Goal: Transaction & Acquisition: Purchase product/service

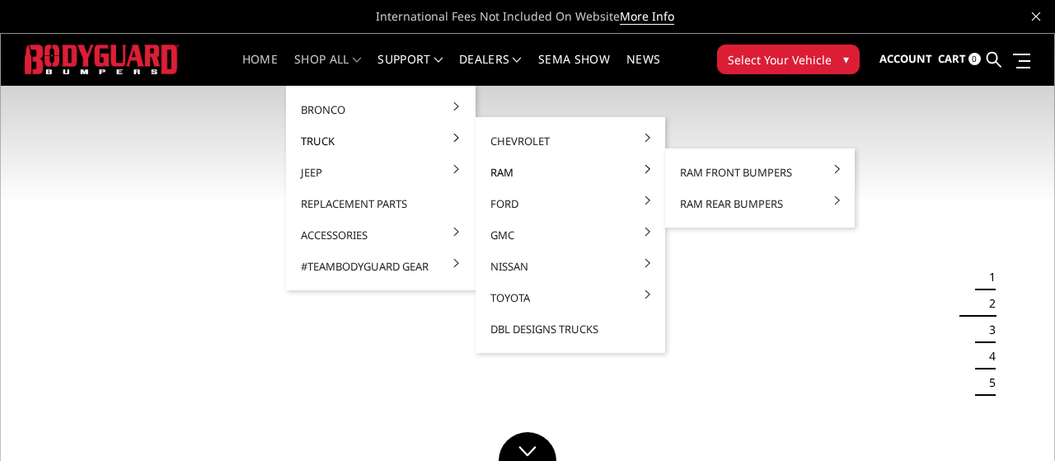
click at [528, 171] on link "Ram" at bounding box center [570, 172] width 176 height 31
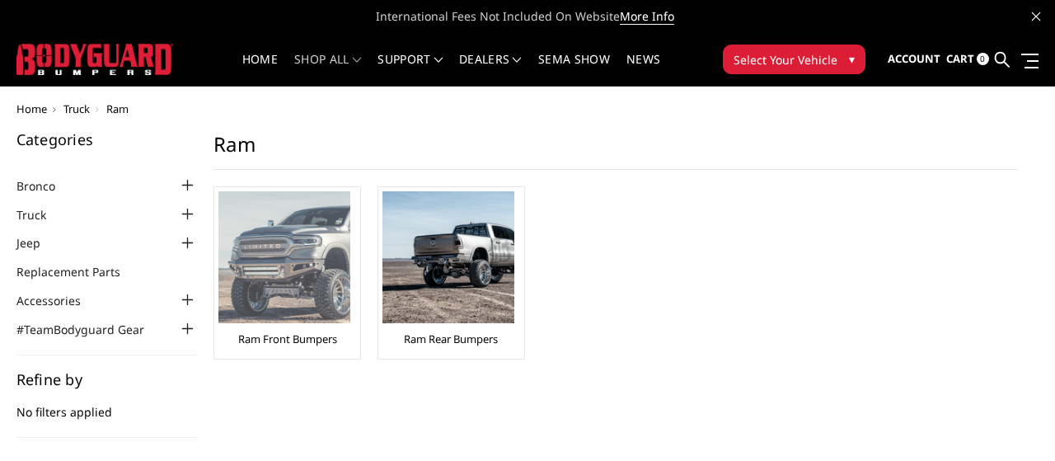
click at [251, 289] on img at bounding box center [284, 257] width 132 height 132
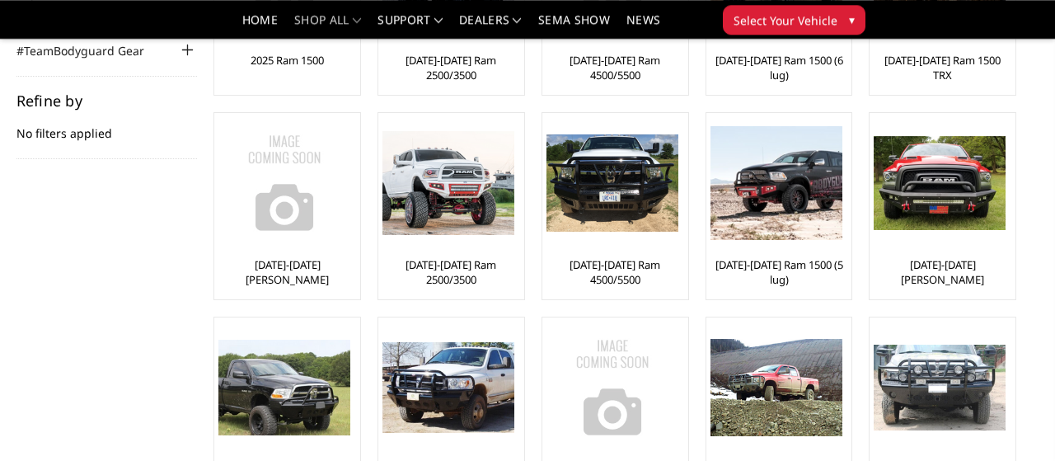
scroll to position [207, 0]
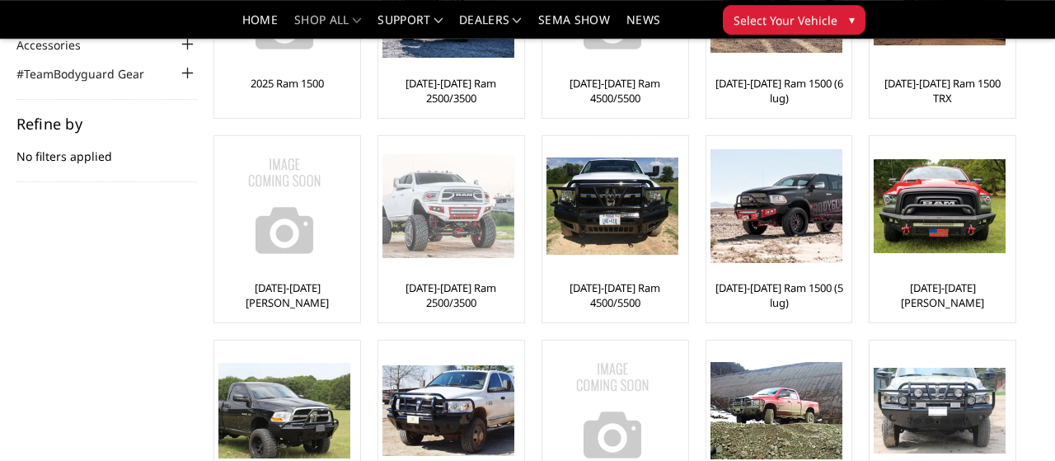
click at [461, 223] on img at bounding box center [448, 206] width 132 height 104
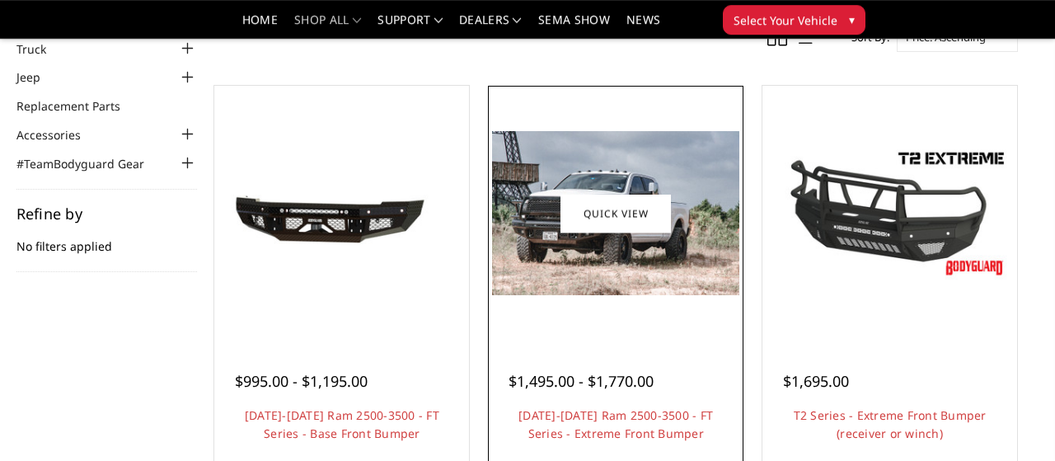
scroll to position [112, 0]
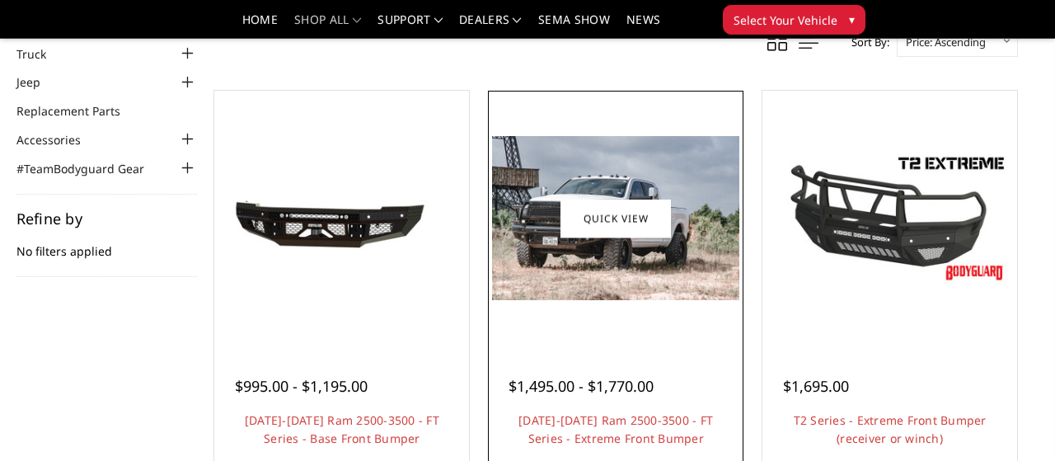
click at [662, 321] on div at bounding box center [615, 218] width 246 height 246
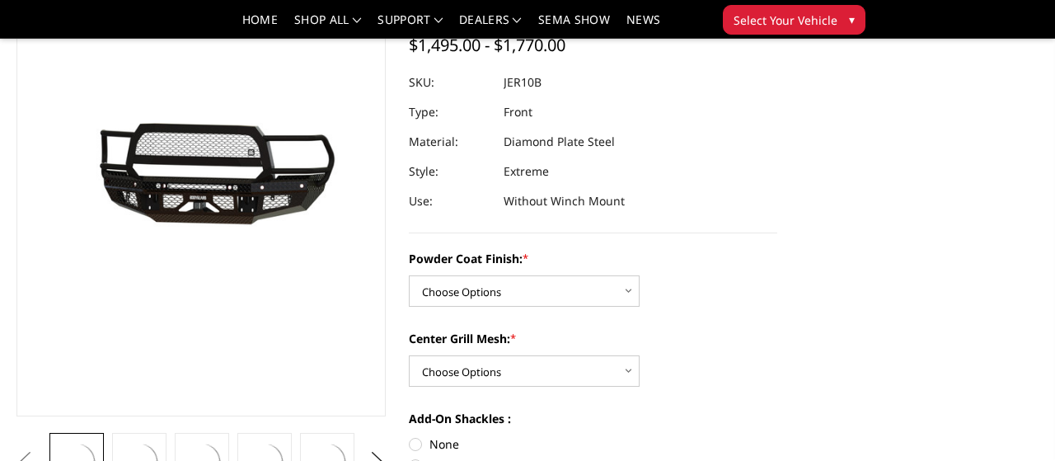
scroll to position [165, 0]
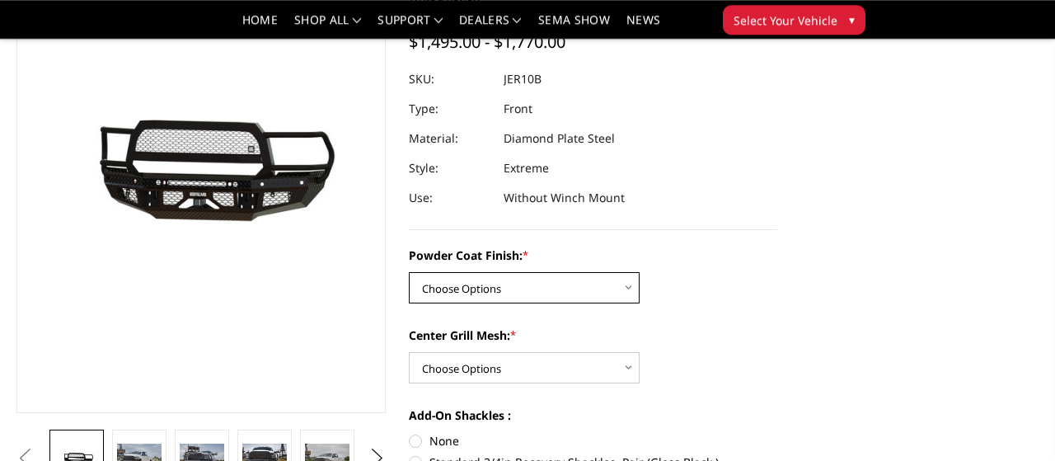
click at [409, 272] on select "Choose Options Bare Metal Gloss Black Powder Coat Textured Black Powder Coat" at bounding box center [524, 287] width 231 height 31
select select "3230"
click option "Textured Black Powder Coat" at bounding box center [0, 0] width 0 height 0
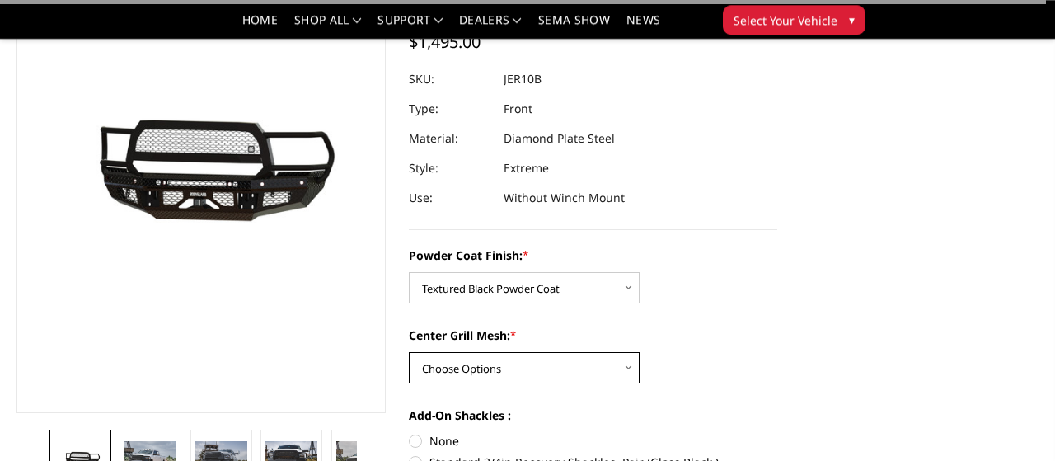
click at [409, 352] on select "Choose Options WITH Expanded Metal in Center Grill WITHOUT Expanded Metal in Ce…" at bounding box center [524, 367] width 231 height 31
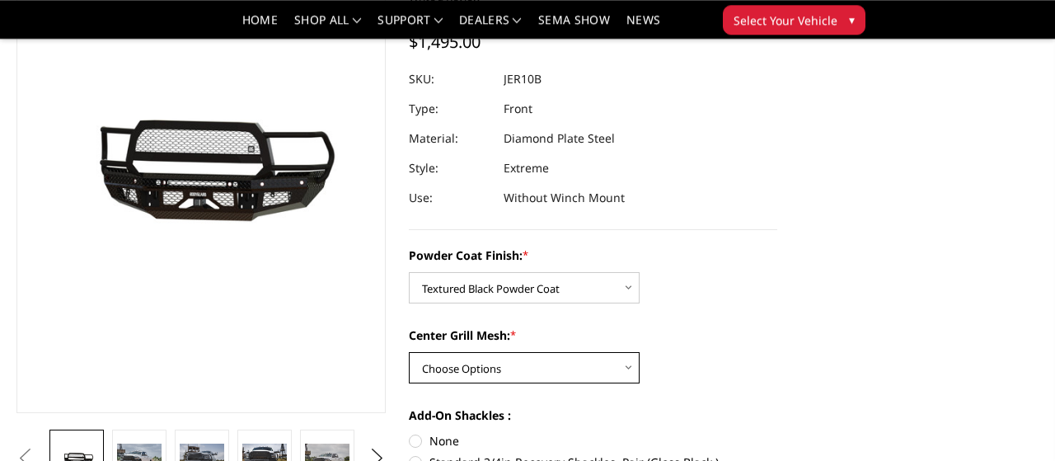
select select "3231"
click option "WITH Expanded Metal in Center Grill" at bounding box center [0, 0] width 0 height 0
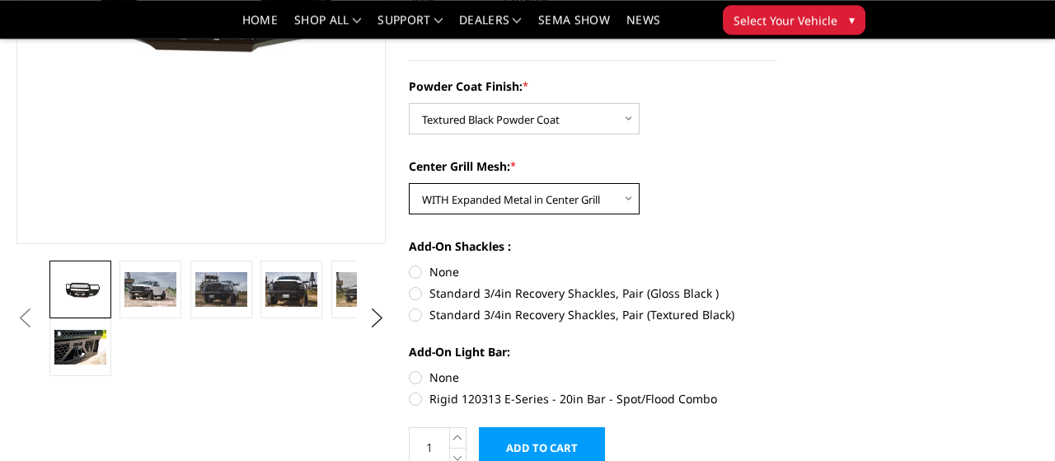
scroll to position [336, 0]
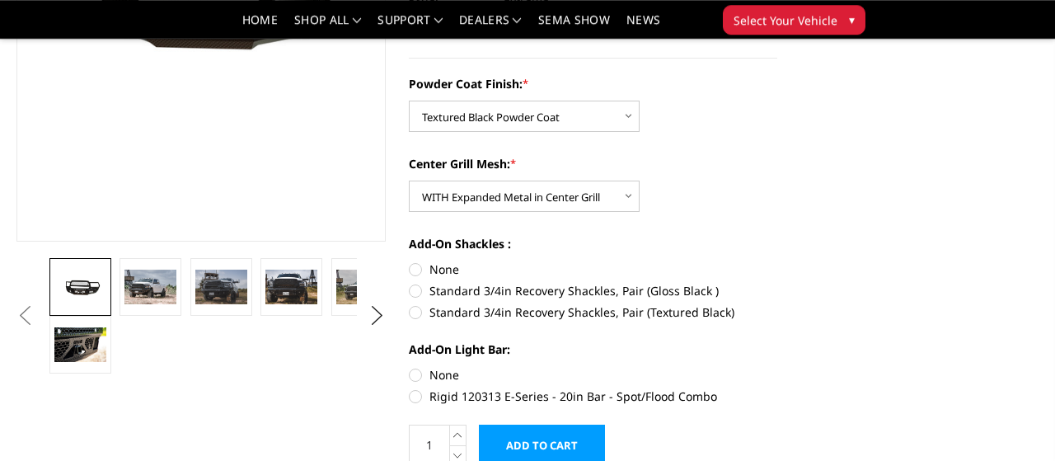
click at [410, 311] on label "Standard 3/4in Recovery Shackles, Pair (Textured Black)" at bounding box center [593, 311] width 369 height 17
click at [777, 283] on input "Standard 3/4in Recovery Shackles, Pair (Textured Black)" at bounding box center [777, 282] width 1 height 1
radio input "true"
click at [294, 285] on img at bounding box center [291, 287] width 52 height 35
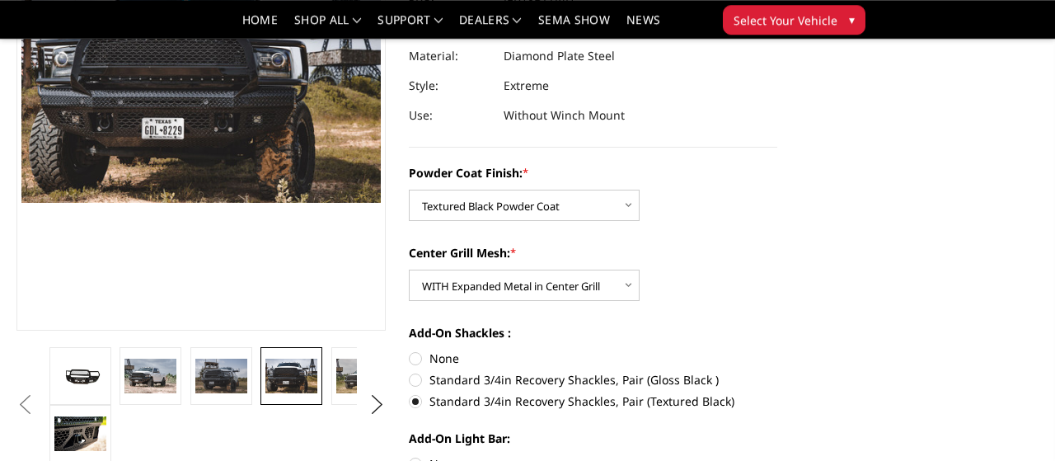
scroll to position [208, 0]
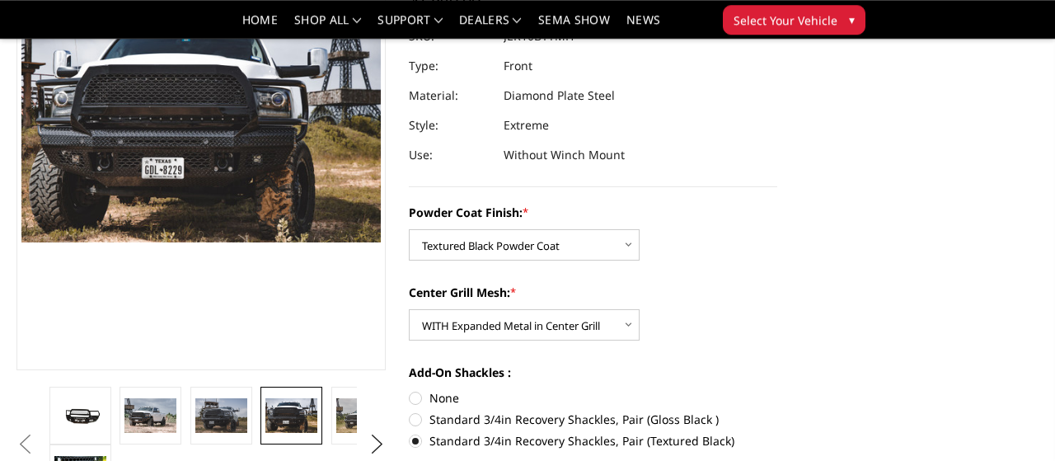
click at [282, 379] on section "Previous" at bounding box center [201, 189] width 392 height 626
click at [345, 409] on img at bounding box center [362, 415] width 52 height 35
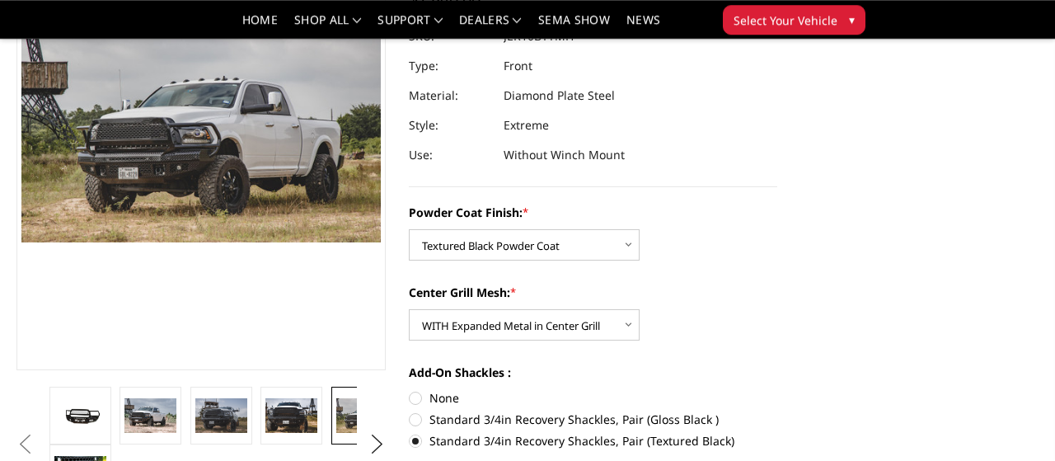
click at [345, 409] on img at bounding box center [362, 415] width 52 height 35
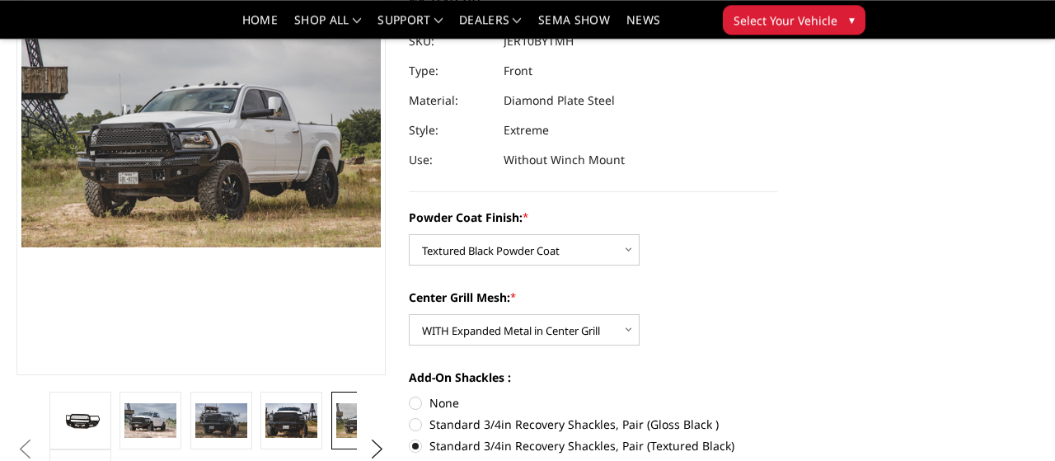
scroll to position [0, 0]
